Goal: Task Accomplishment & Management: Manage account settings

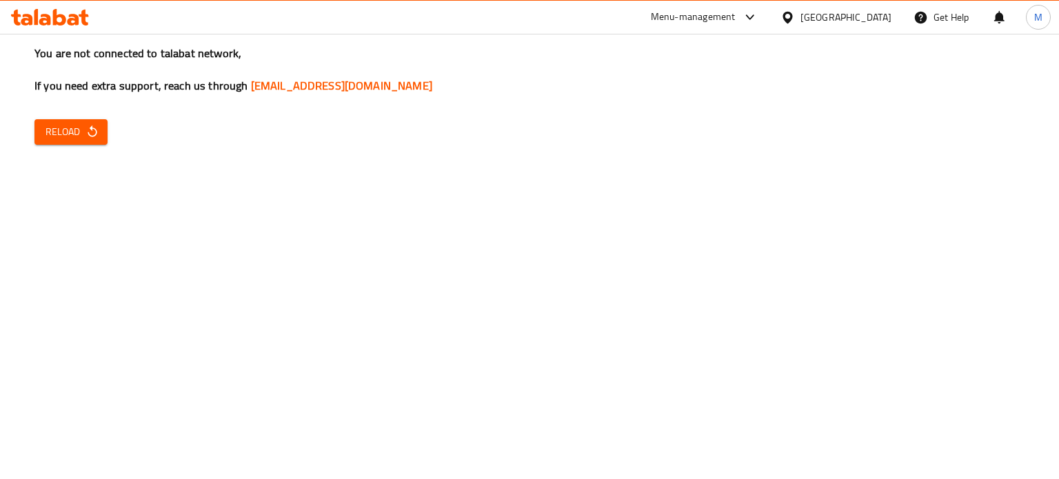
click at [67, 140] on span "Reload" at bounding box center [71, 131] width 51 height 17
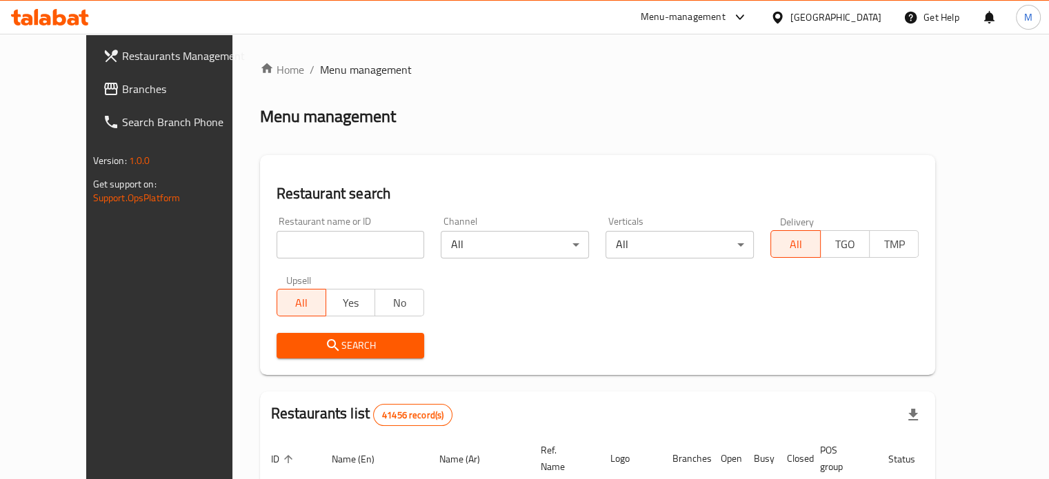
click at [292, 247] on input "search" at bounding box center [350, 245] width 148 height 28
click at [539, 168] on div "Restaurant search Restaurant name or ID Restaurant name or ID Channel All ​ Ver…" at bounding box center [598, 265] width 676 height 220
click at [301, 249] on input "search" at bounding box center [350, 245] width 148 height 28
paste input "707167"
type input "707167"
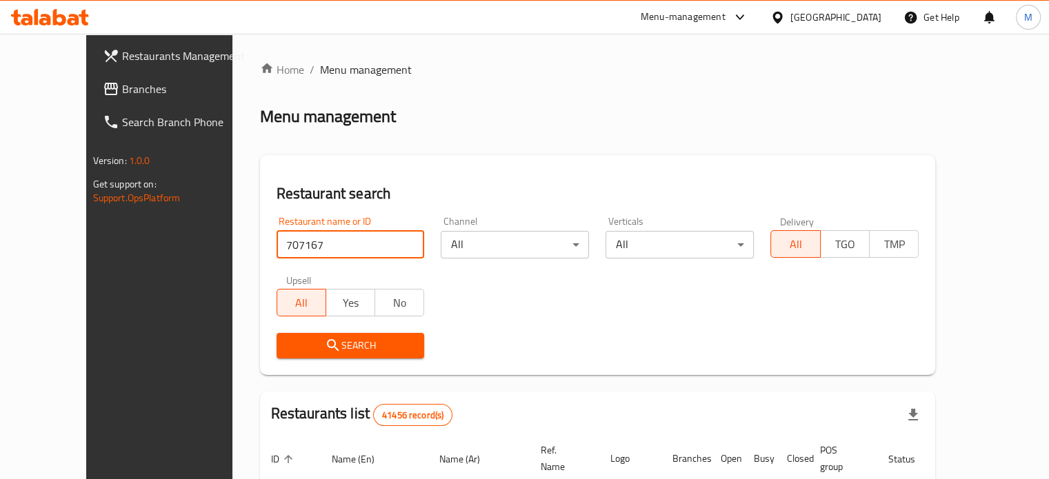
click button "Search" at bounding box center [350, 346] width 148 height 26
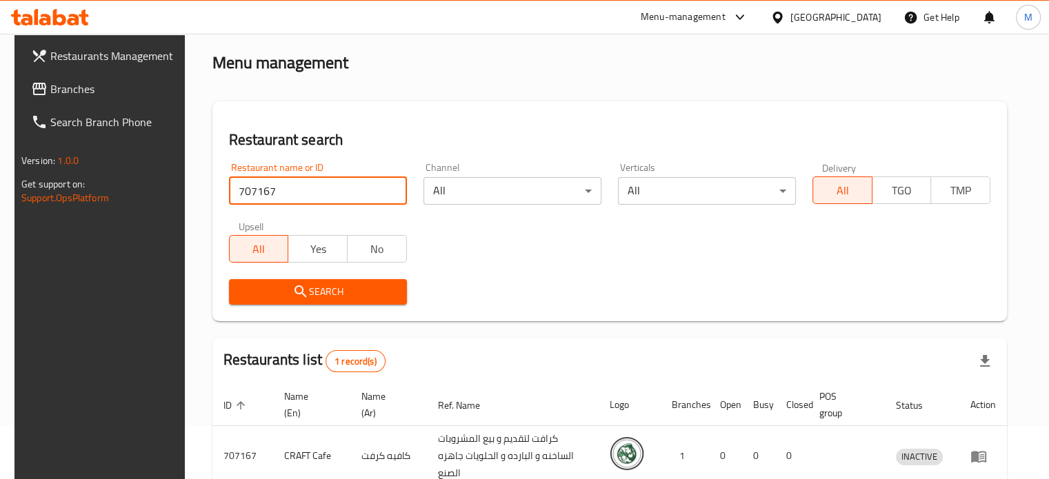
scroll to position [124, 0]
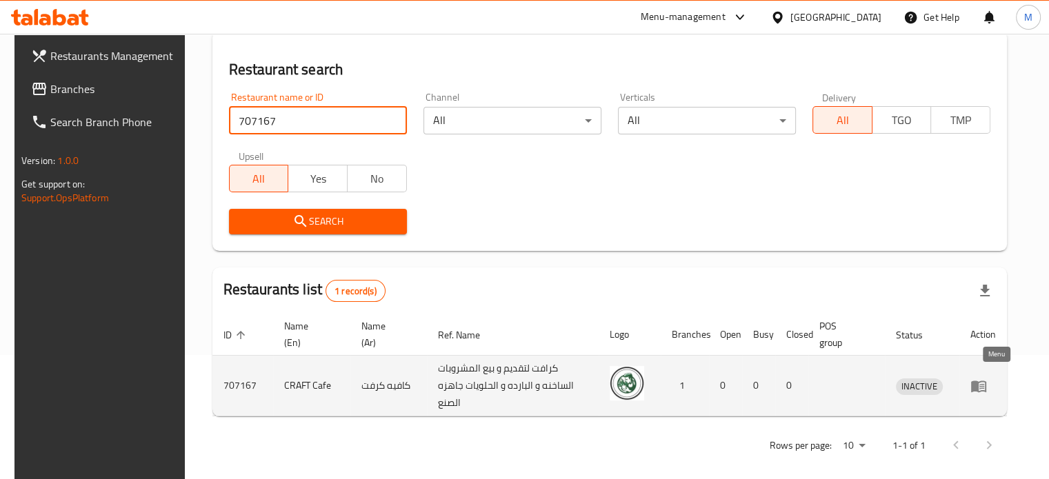
click at [986, 381] on icon "enhanced table" at bounding box center [978, 387] width 15 height 12
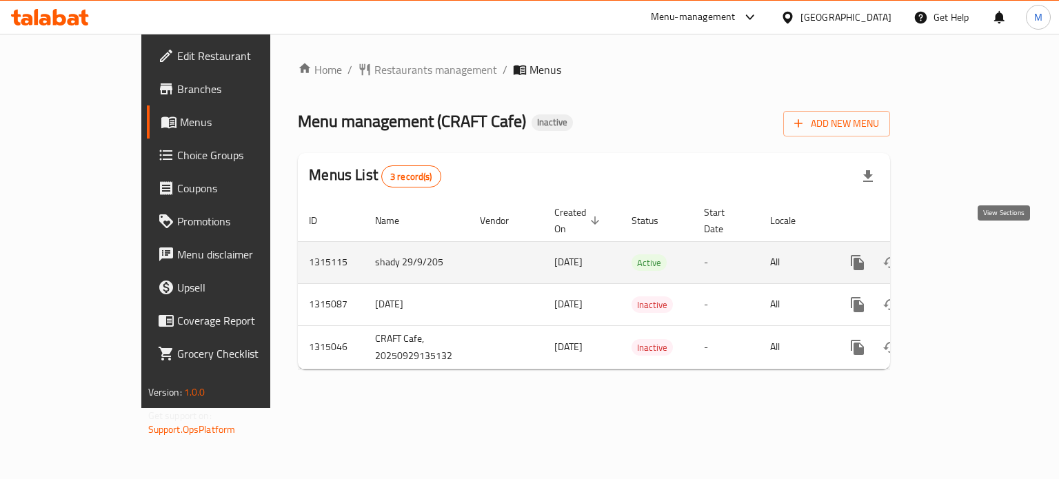
click at [965, 254] on icon "enhanced table" at bounding box center [957, 262] width 17 height 17
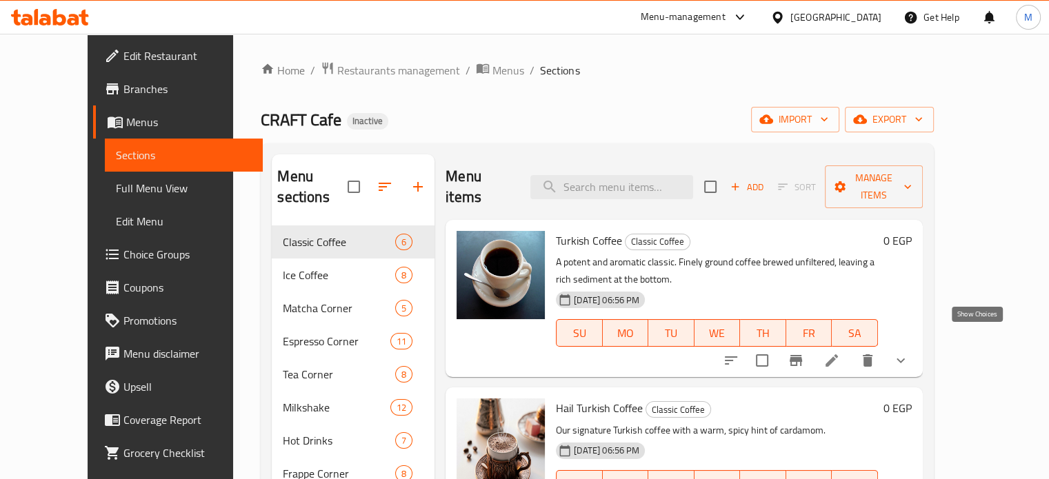
click at [909, 352] on icon "show more" at bounding box center [900, 360] width 17 height 17
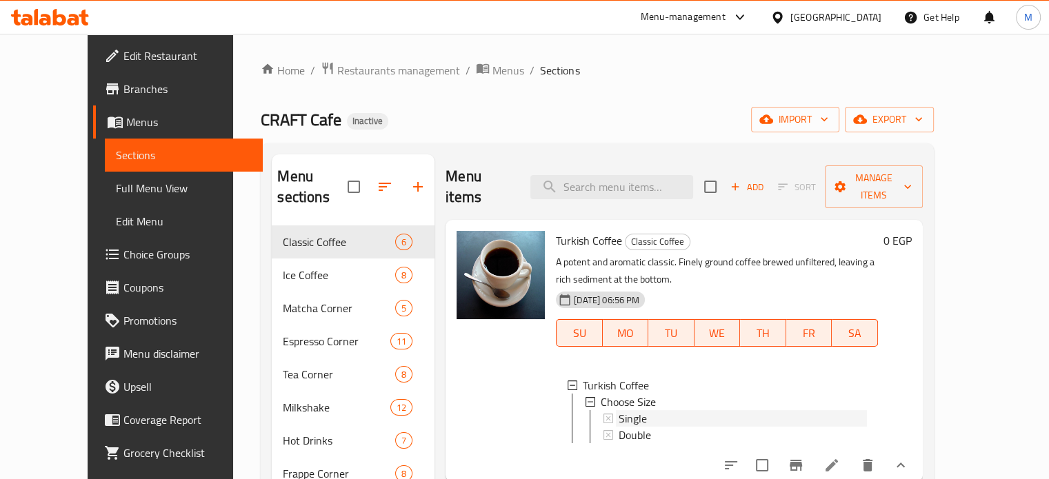
click at [618, 410] on span "Single" at bounding box center [632, 418] width 28 height 17
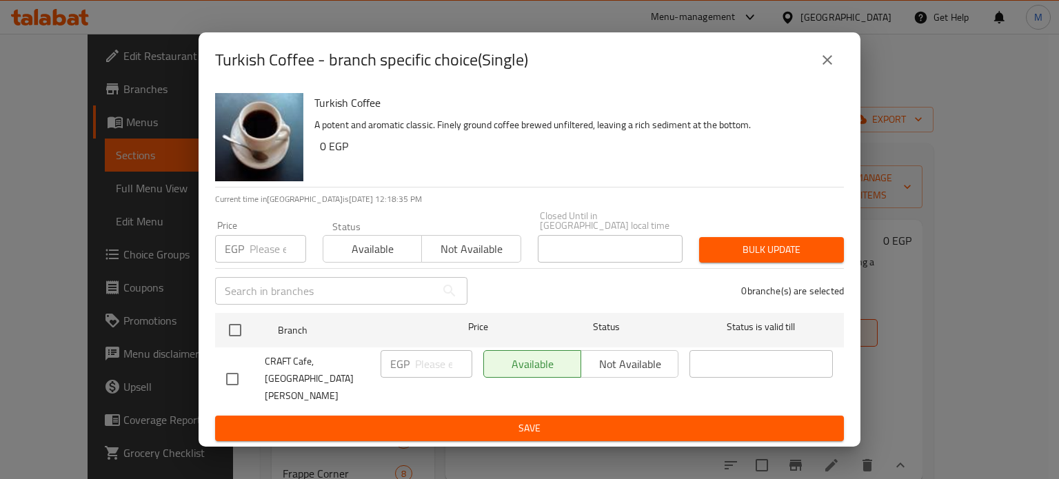
click at [827, 65] on icon "close" at bounding box center [828, 60] width 10 height 10
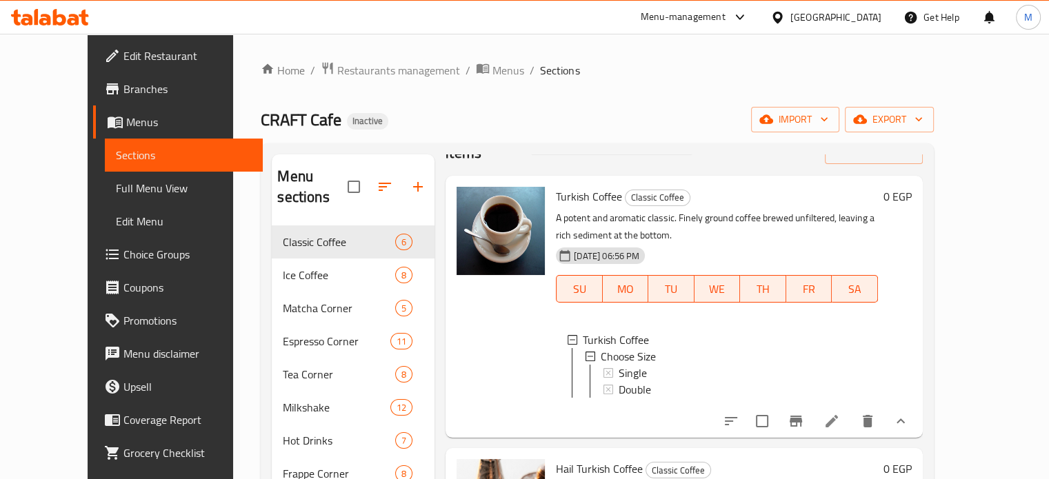
scroll to position [46, 0]
click at [851, 409] on li at bounding box center [831, 419] width 39 height 25
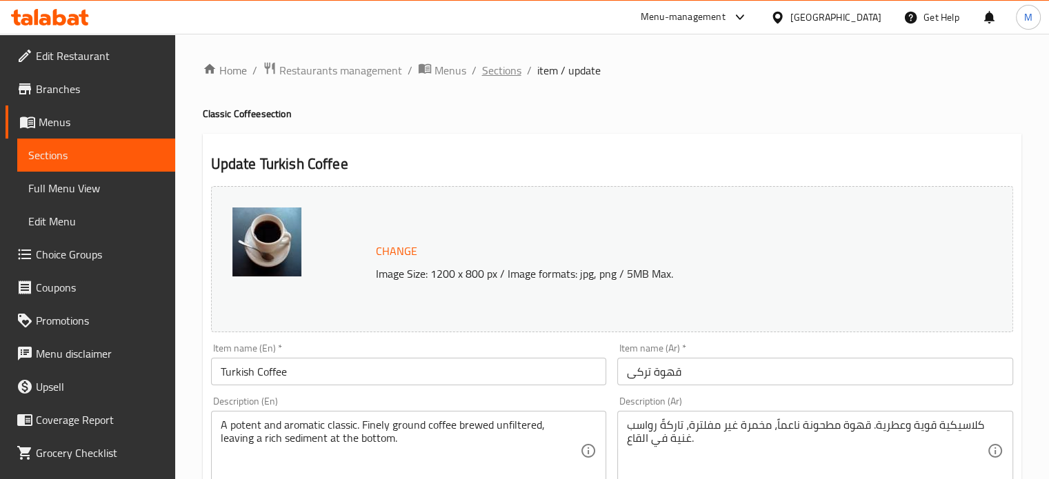
click at [491, 71] on span "Sections" at bounding box center [501, 70] width 39 height 17
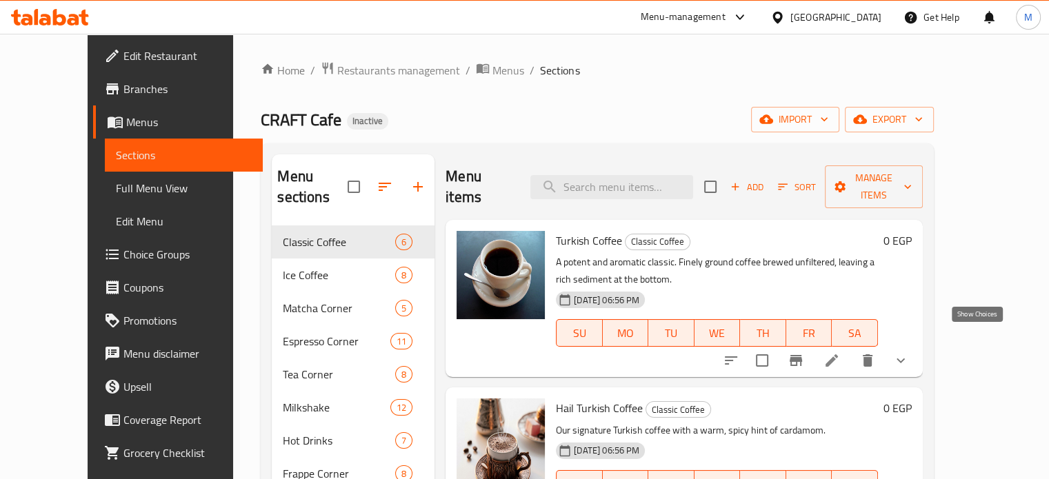
click at [909, 352] on icon "show more" at bounding box center [900, 360] width 17 height 17
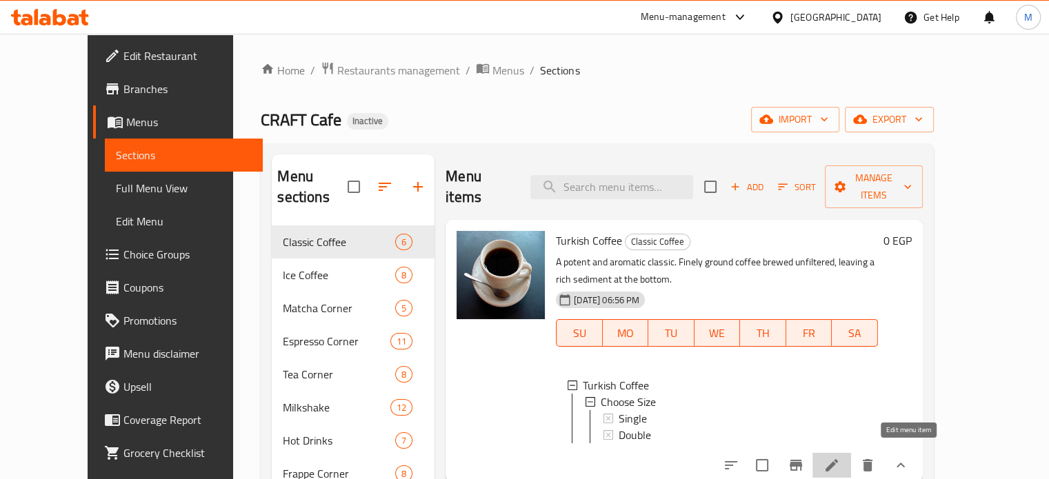
click at [840, 462] on icon at bounding box center [831, 465] width 17 height 17
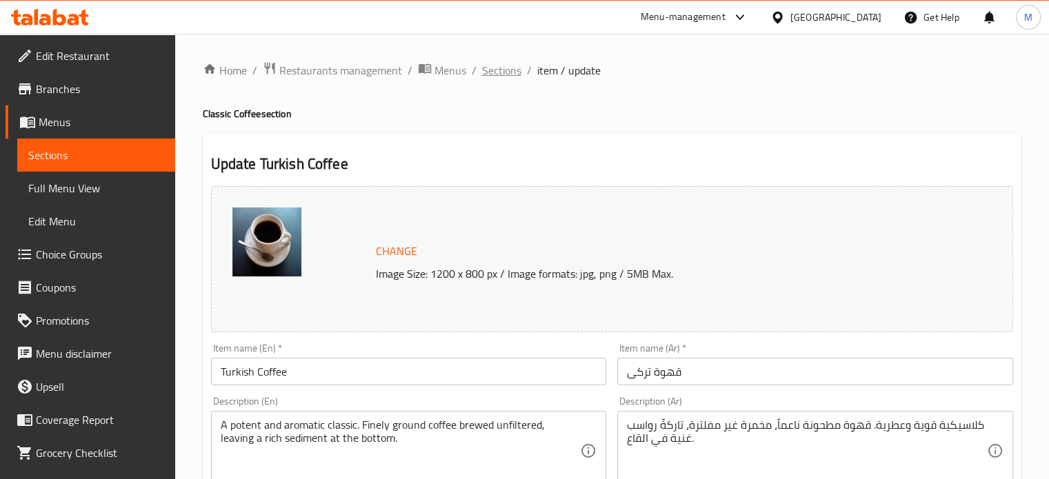
click at [488, 75] on span "Sections" at bounding box center [501, 70] width 39 height 17
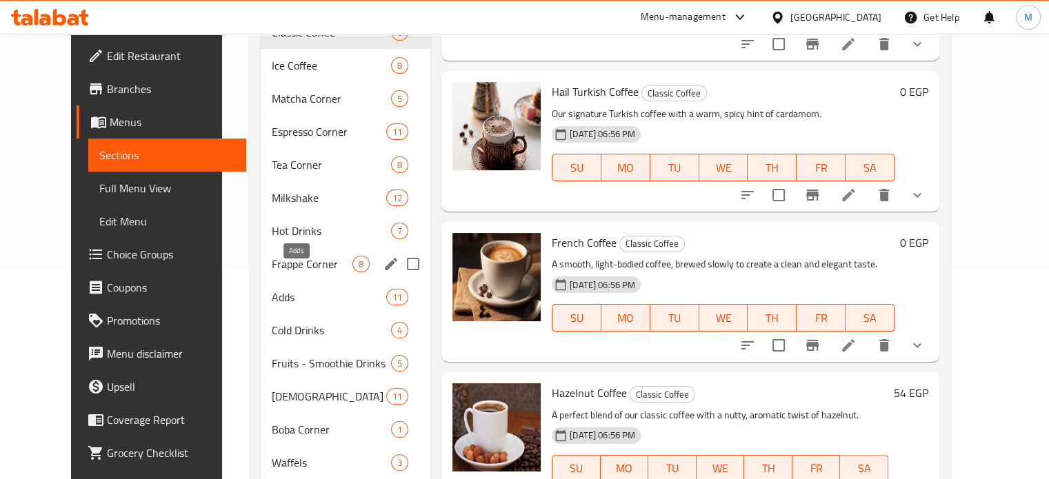
scroll to position [102, 0]
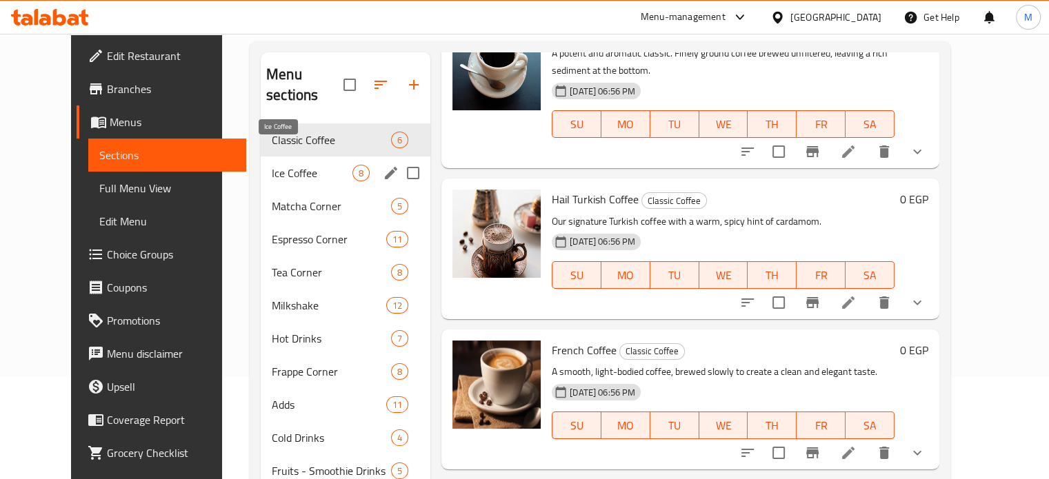
click at [311, 157] on div "Ice Coffee 8" at bounding box center [346, 173] width 170 height 33
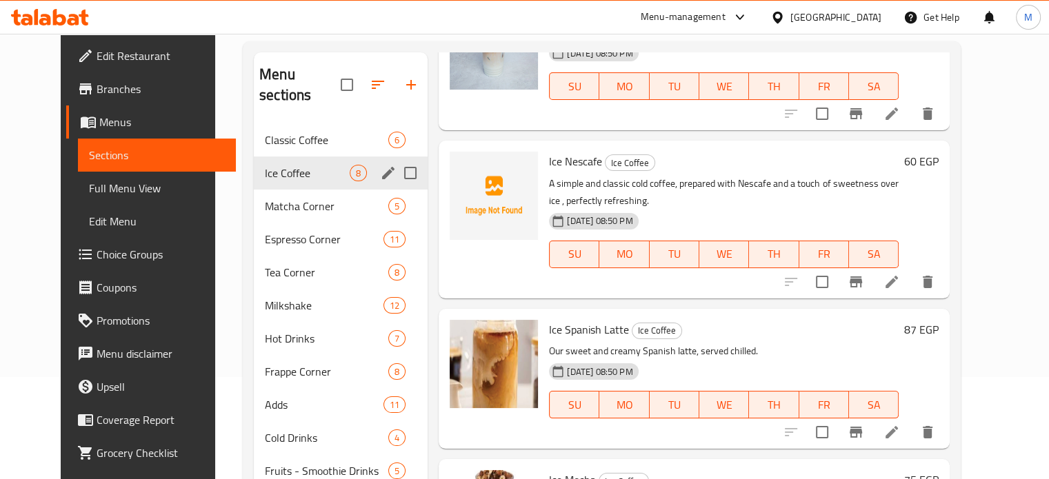
click at [310, 161] on div "Ice Coffee 8" at bounding box center [341, 173] width 174 height 33
click at [306, 198] on span "Matcha Corner" at bounding box center [307, 206] width 85 height 17
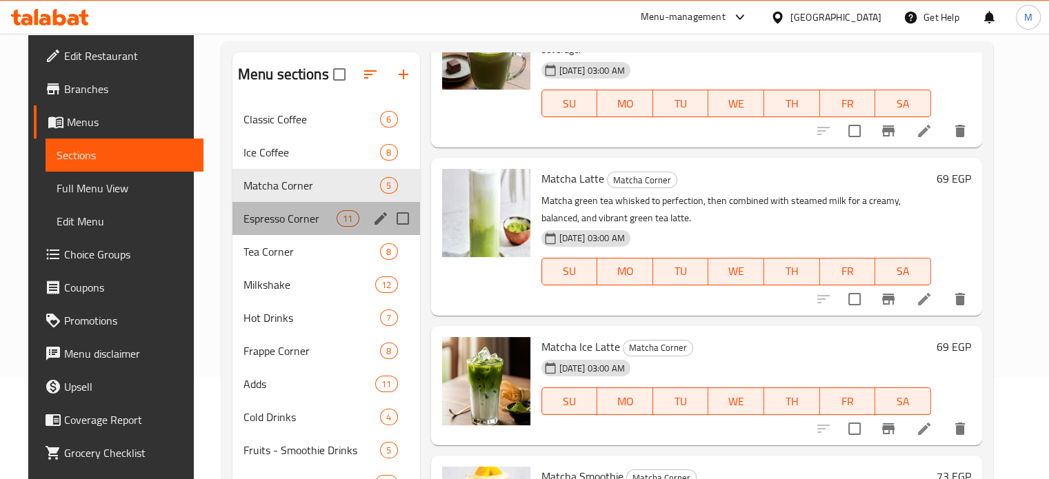
click at [314, 228] on div "Espresso Corner 11" at bounding box center [326, 218] width 188 height 33
